Goal: Task Accomplishment & Management: Use online tool/utility

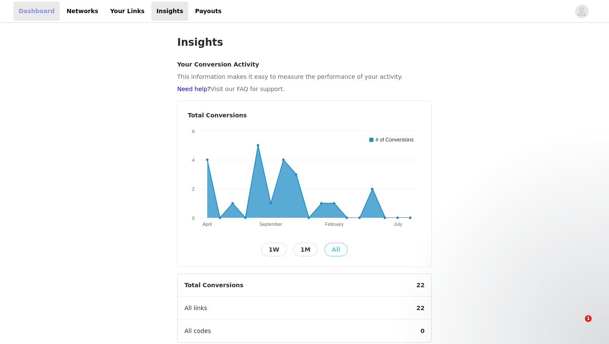
click at [33, 12] on link "Dashboard" at bounding box center [37, 11] width 46 height 19
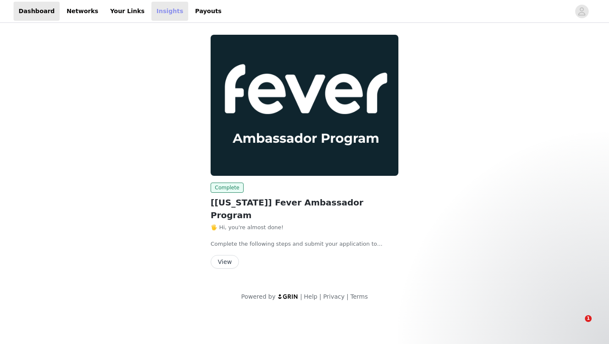
click at [156, 13] on link "Insights" at bounding box center [169, 11] width 37 height 19
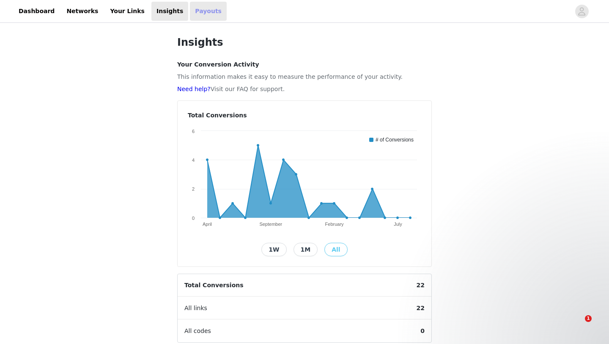
click at [190, 13] on link "Payouts" at bounding box center [208, 11] width 37 height 19
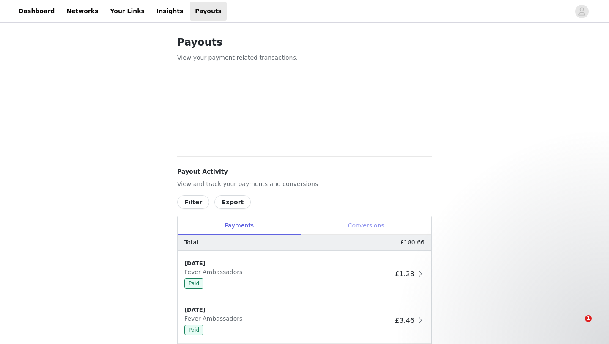
click at [348, 222] on div "Conversions" at bounding box center [366, 225] width 131 height 19
click at [263, 222] on div "Payments" at bounding box center [239, 225] width 123 height 19
click at [26, 14] on link "Dashboard" at bounding box center [37, 11] width 46 height 19
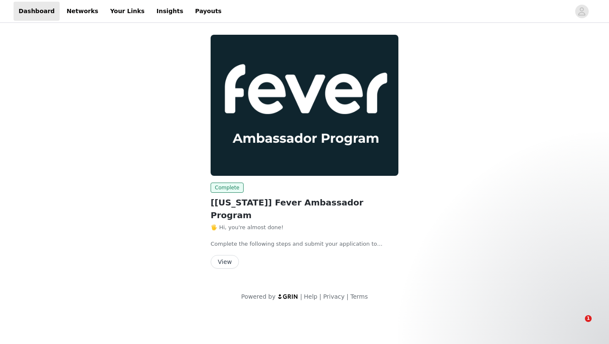
click at [223, 255] on button "View" at bounding box center [225, 262] width 28 height 14
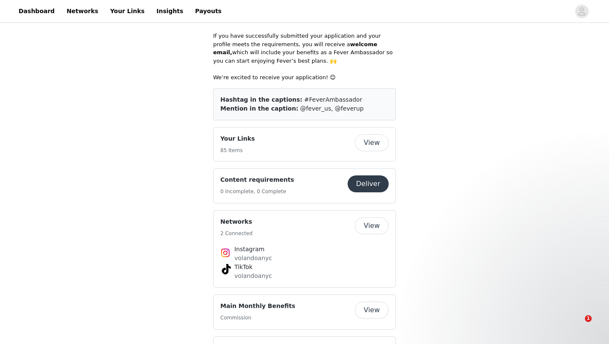
scroll to position [437, 0]
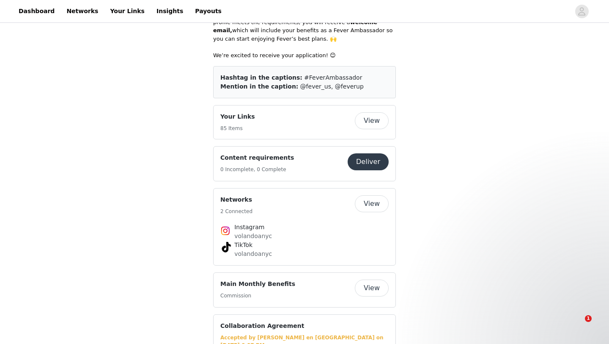
click at [367, 112] on button "View" at bounding box center [372, 120] width 34 height 17
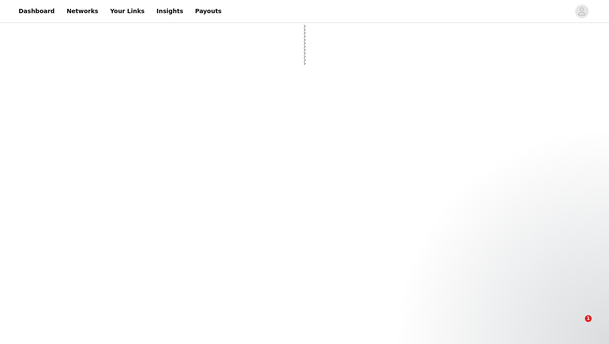
select select "12"
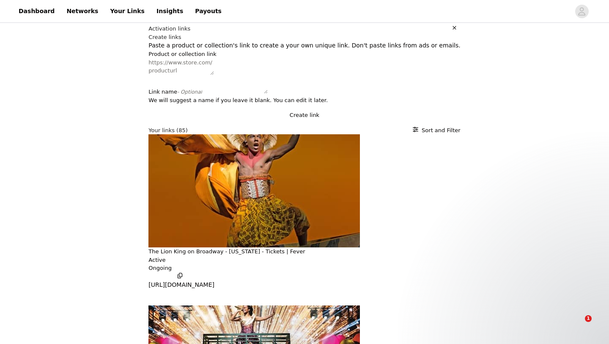
click at [183, 75] on textarea "Product or collection link" at bounding box center [182, 66] width 66 height 17
paste textarea "[URL][DOMAIN_NAME]"
drag, startPoint x: 151, startPoint y: 101, endPoint x: 337, endPoint y: 121, distance: 186.9
click at [214, 75] on textarea "[URL][DOMAIN_NAME]" at bounding box center [182, 66] width 66 height 17
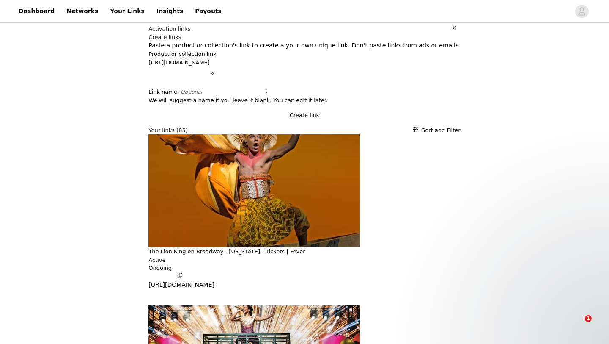
scroll to position [0, 0]
type textarea "[URL][DOMAIN_NAME]"
click at [287, 119] on button "Create link" at bounding box center [305, 115] width 312 height 8
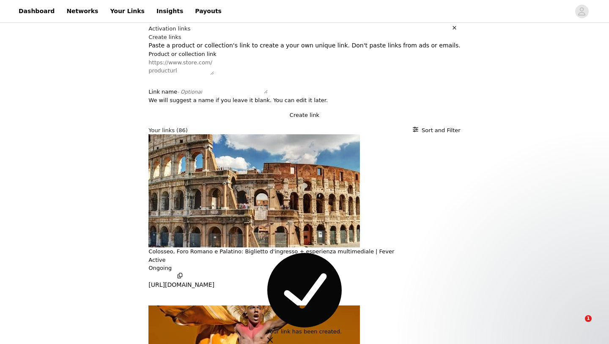
click at [165, 289] on p "[URL][DOMAIN_NAME]" at bounding box center [182, 284] width 66 height 9
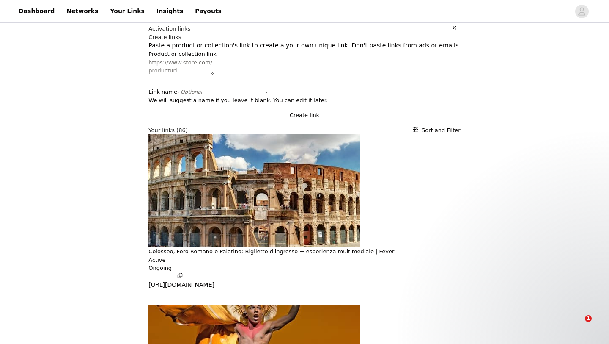
click at [149, 75] on textarea "Product or collection link" at bounding box center [182, 66] width 66 height 17
paste textarea "[URL][DOMAIN_NAME]"
drag, startPoint x: 152, startPoint y: 100, endPoint x: 333, endPoint y: 133, distance: 183.2
click at [333, 126] on div "Product or collection link [URL][DOMAIN_NAME] Link name - Optional We will sugg…" at bounding box center [305, 88] width 312 height 76
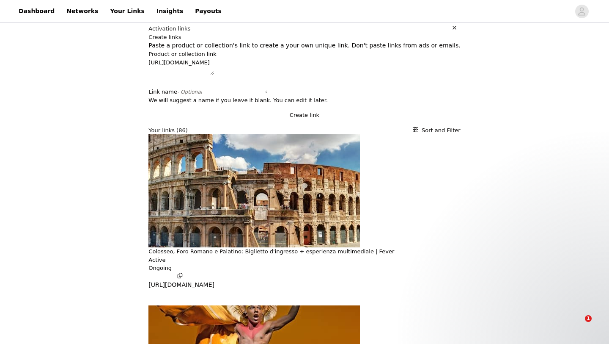
scroll to position [0, 0]
type textarea "[URL][DOMAIN_NAME]"
click at [295, 119] on button "Create link" at bounding box center [305, 115] width 312 height 8
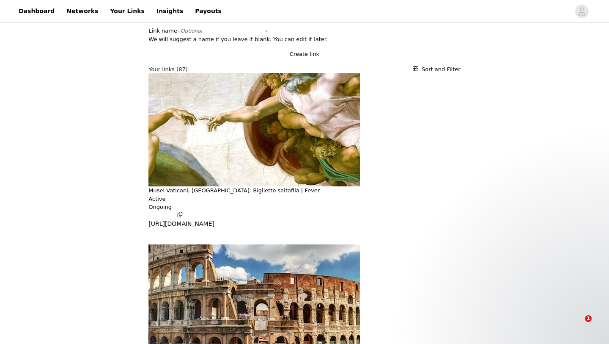
scroll to position [83, 0]
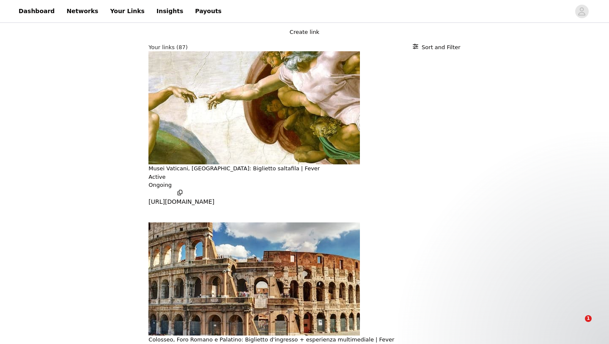
click at [182, 206] on p "[URL][DOMAIN_NAME]" at bounding box center [182, 201] width 66 height 9
click at [172, 206] on p "[URL][DOMAIN_NAME]" at bounding box center [182, 201] width 66 height 9
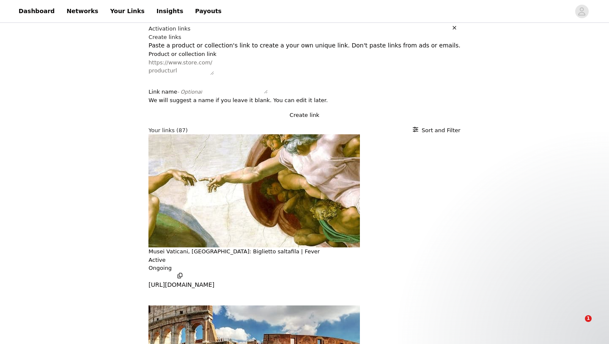
click at [149, 75] on textarea "Product or collection link" at bounding box center [182, 66] width 66 height 17
paste textarea "[URL][DOMAIN_NAME]"
drag, startPoint x: 152, startPoint y: 101, endPoint x: 358, endPoint y: 121, distance: 207.4
click at [214, 75] on textarea "[URL][DOMAIN_NAME]" at bounding box center [182, 66] width 66 height 17
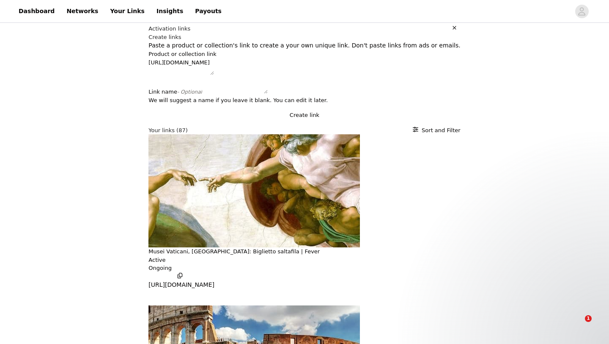
scroll to position [0, 0]
type textarea "[URL][DOMAIN_NAME]"
click at [278, 119] on button "Create link" at bounding box center [305, 115] width 312 height 8
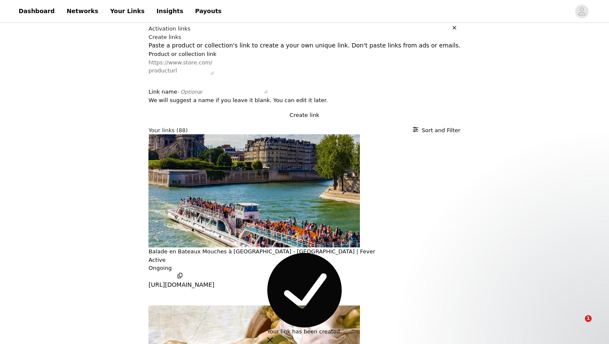
click at [149, 289] on p "[URL][DOMAIN_NAME]" at bounding box center [182, 284] width 66 height 9
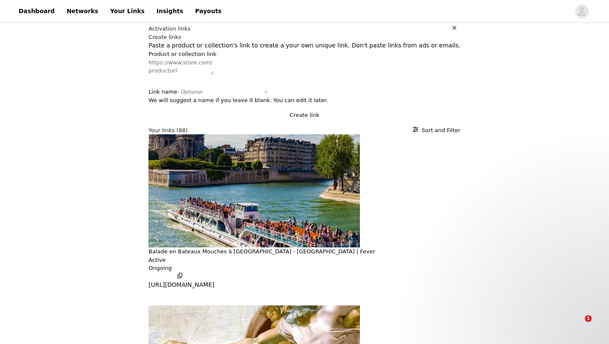
click at [193, 75] on textarea "Product or collection link" at bounding box center [182, 66] width 66 height 17
paste textarea "[URL][DOMAIN_NAME]"
drag, startPoint x: 152, startPoint y: 101, endPoint x: 393, endPoint y: 127, distance: 243.0
click at [393, 126] on div "Product or collection link [URL][DOMAIN_NAME] Link name - Optional We will sugg…" at bounding box center [305, 88] width 312 height 76
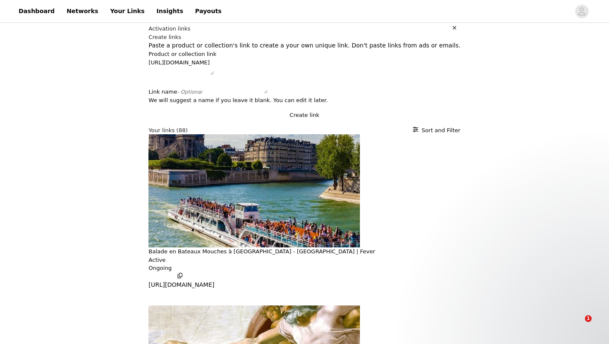
scroll to position [0, 0]
type textarea "[URL][DOMAIN_NAME]"
click at [320, 119] on button "Create link" at bounding box center [305, 115] width 312 height 8
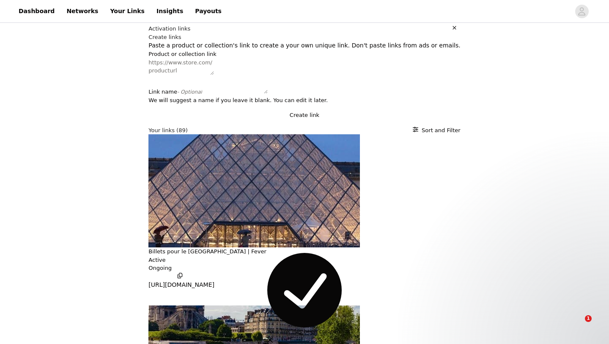
click at [161, 289] on ul "[URL][DOMAIN_NAME]" at bounding box center [182, 284] width 66 height 9
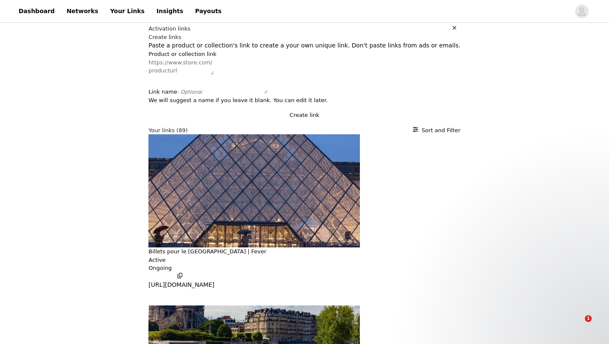
click at [151, 289] on p "[URL][DOMAIN_NAME]" at bounding box center [182, 284] width 66 height 9
click at [168, 75] on textarea "Product or collection link" at bounding box center [182, 66] width 66 height 17
paste textarea "[URL][DOMAIN_NAME]"
drag, startPoint x: 152, startPoint y: 101, endPoint x: 400, endPoint y: 121, distance: 248.8
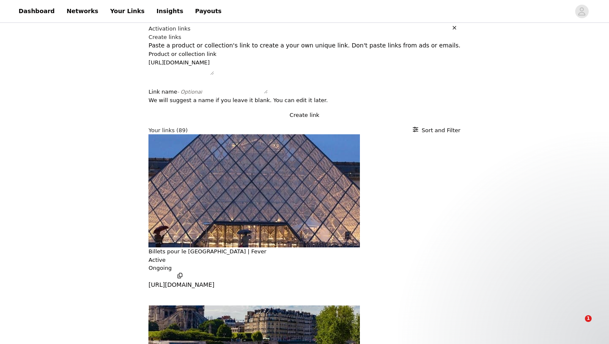
click at [214, 75] on textarea "[URL][DOMAIN_NAME]" at bounding box center [182, 66] width 66 height 17
type textarea "[URL][DOMAIN_NAME]"
click at [324, 119] on button "Create link" at bounding box center [305, 115] width 312 height 8
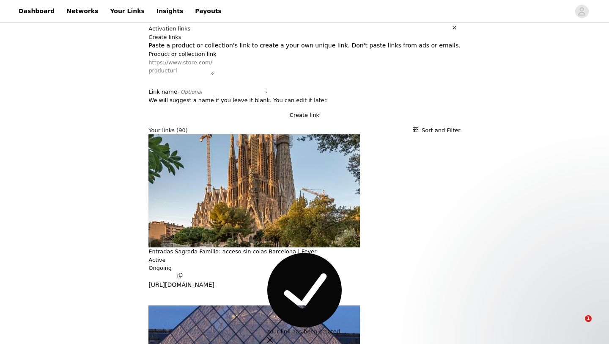
click at [177, 289] on p "[URL][DOMAIN_NAME]" at bounding box center [182, 284] width 66 height 9
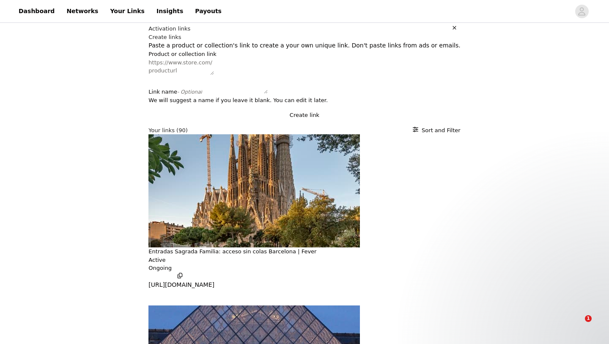
click at [189, 75] on textarea "Product or collection link" at bounding box center [182, 66] width 66 height 17
paste textarea "[URL][DOMAIN_NAME]"
drag, startPoint x: 150, startPoint y: 99, endPoint x: 388, endPoint y: 139, distance: 241.6
click at [388, 126] on div "Product or collection link [URL][DOMAIN_NAME] Link name - Optional We will sugg…" at bounding box center [305, 88] width 312 height 76
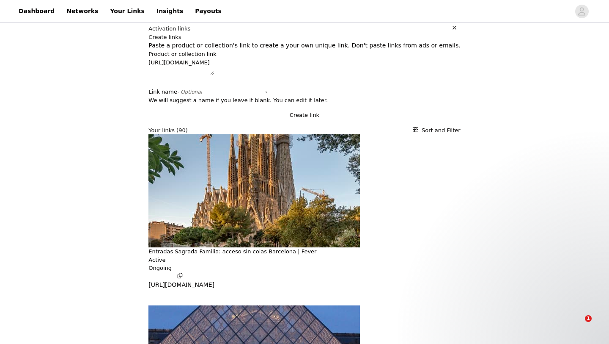
scroll to position [0, 0]
type textarea "[URL][DOMAIN_NAME]"
click at [291, 119] on button "Create link" at bounding box center [305, 115] width 312 height 8
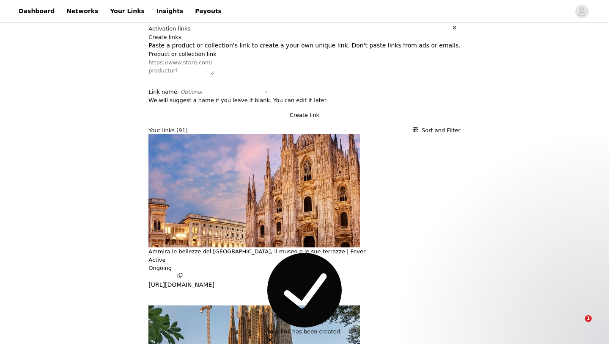
click at [153, 289] on p "[URL][DOMAIN_NAME]" at bounding box center [182, 284] width 66 height 9
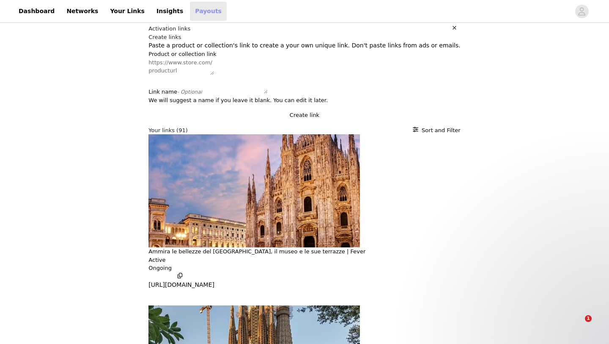
click at [190, 13] on link "Payouts" at bounding box center [208, 11] width 37 height 19
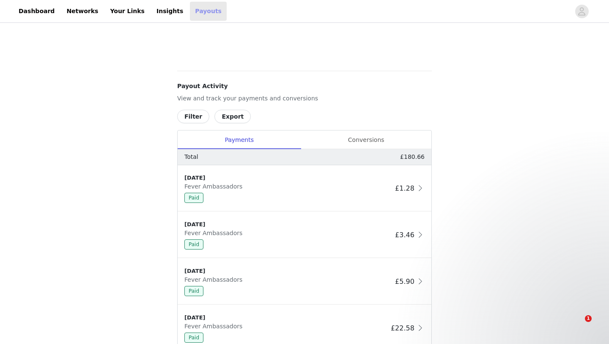
scroll to position [116, 0]
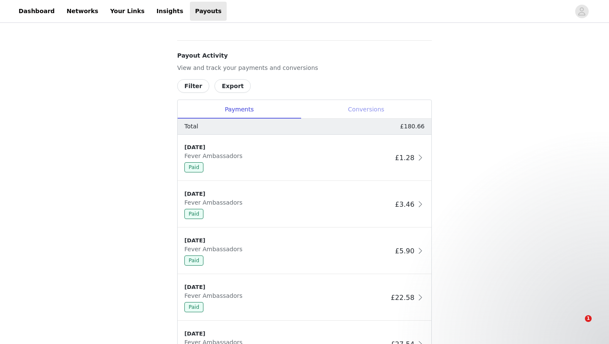
click at [375, 105] on div "Conversions" at bounding box center [366, 109] width 131 height 19
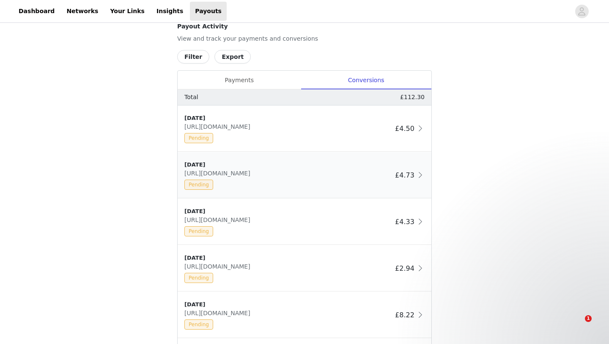
scroll to position [412, 0]
click at [276, 75] on div "Payments" at bounding box center [239, 81] width 123 height 19
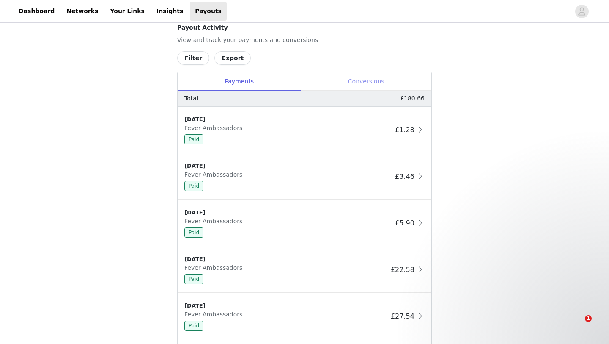
click at [370, 80] on div "Conversions" at bounding box center [366, 81] width 131 height 19
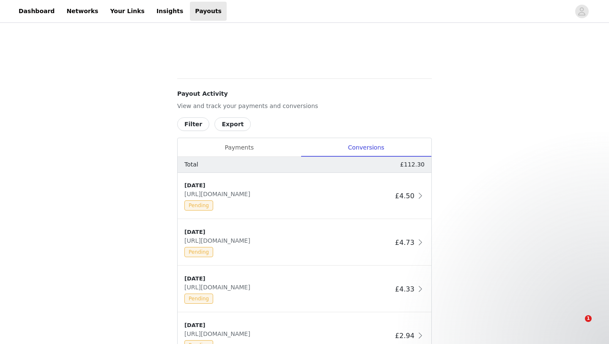
scroll to position [297, 0]
